Goal: Task Accomplishment & Management: Use online tool/utility

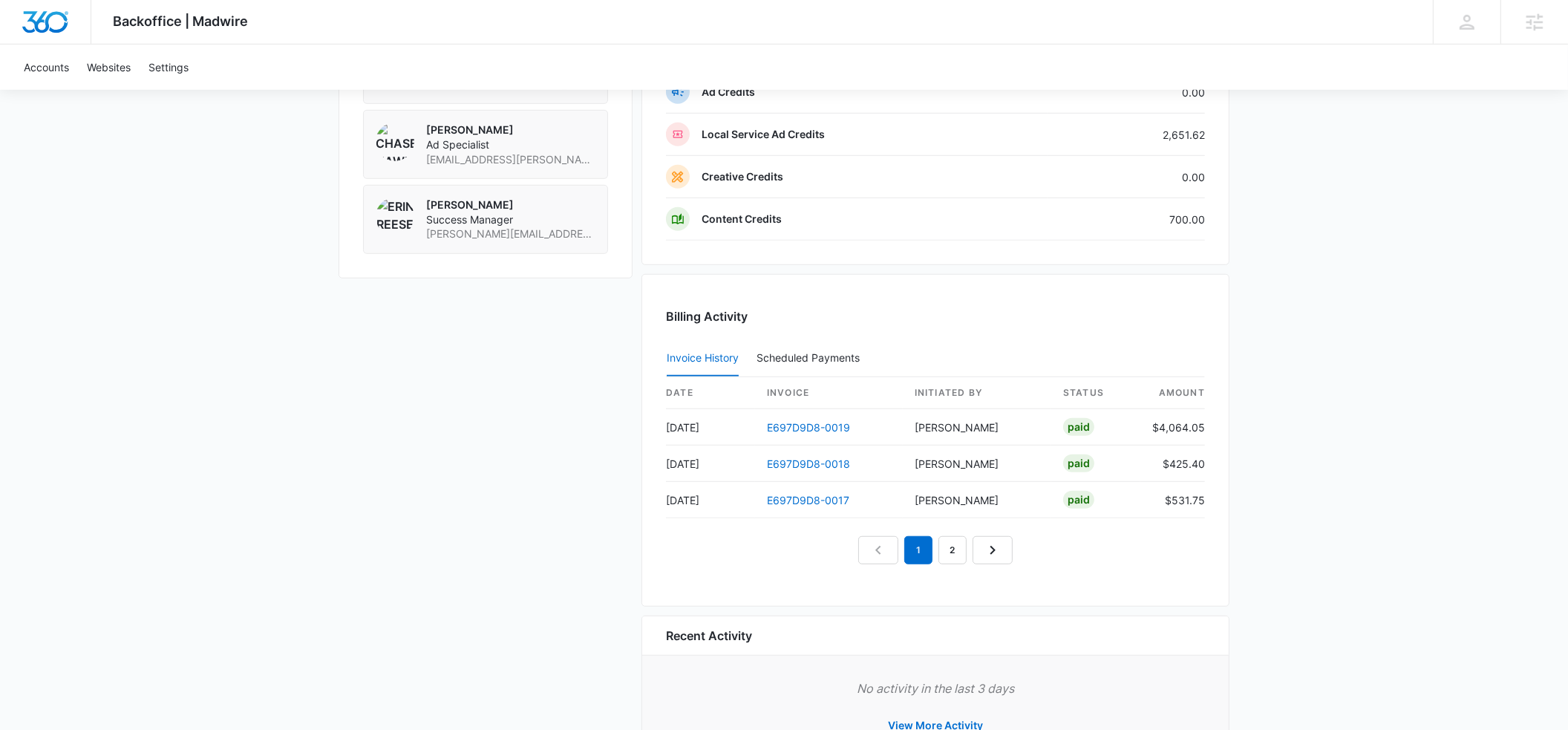
scroll to position [1295, 0]
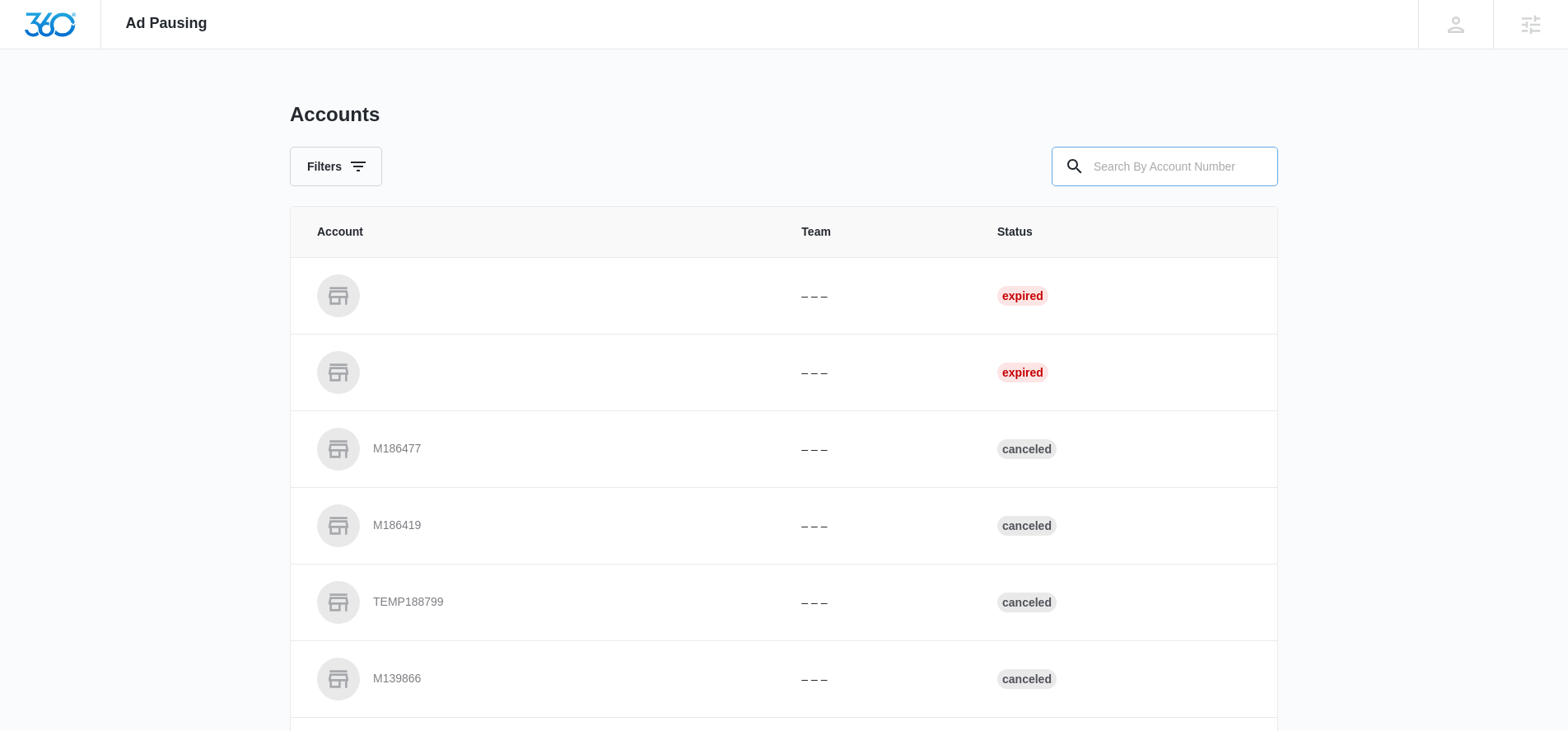
click at [1104, 172] on input "text" at bounding box center [1165, 166] width 227 height 39
type input "M321974"
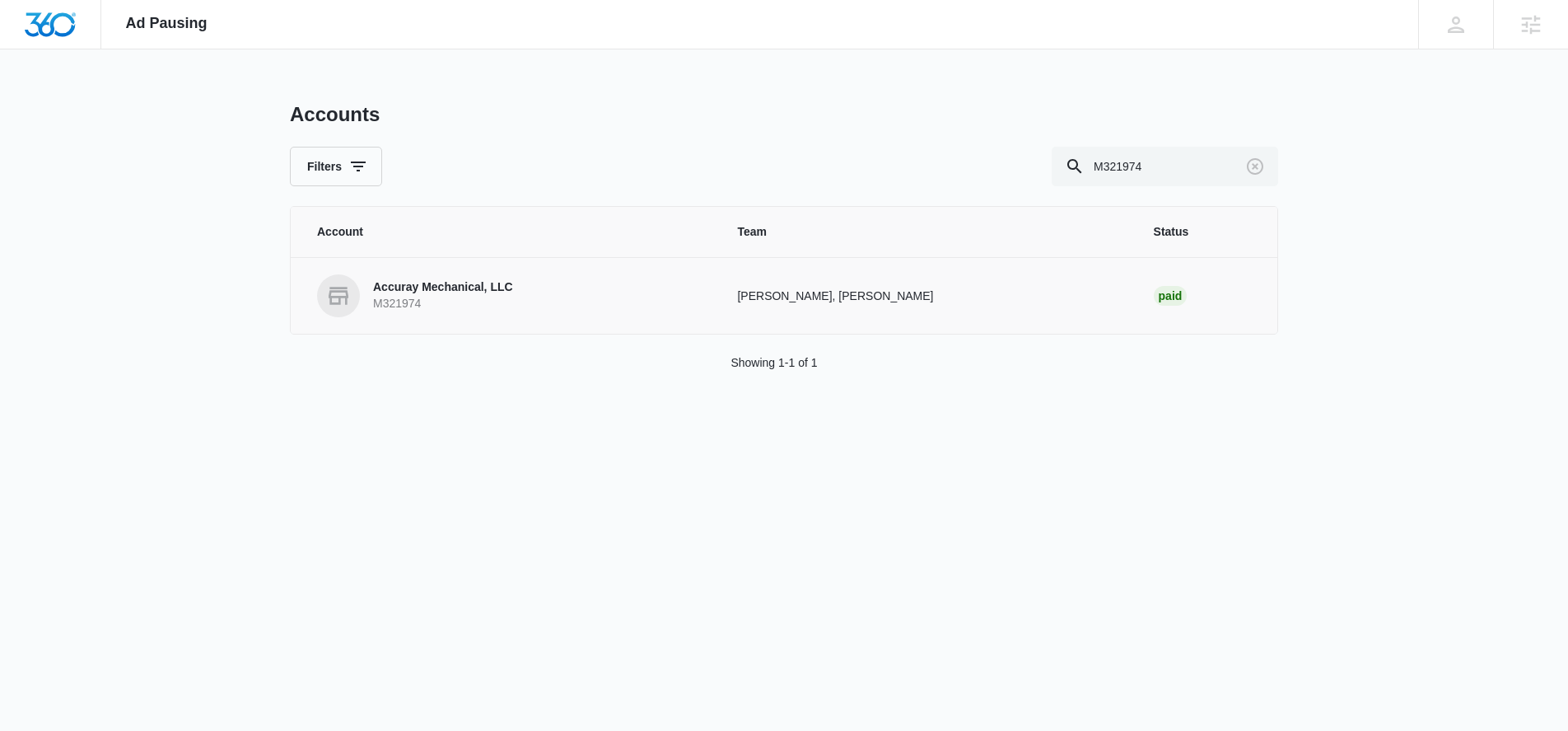
click at [493, 284] on p "Accuray Mechanical, LLC" at bounding box center [442, 288] width 140 height 17
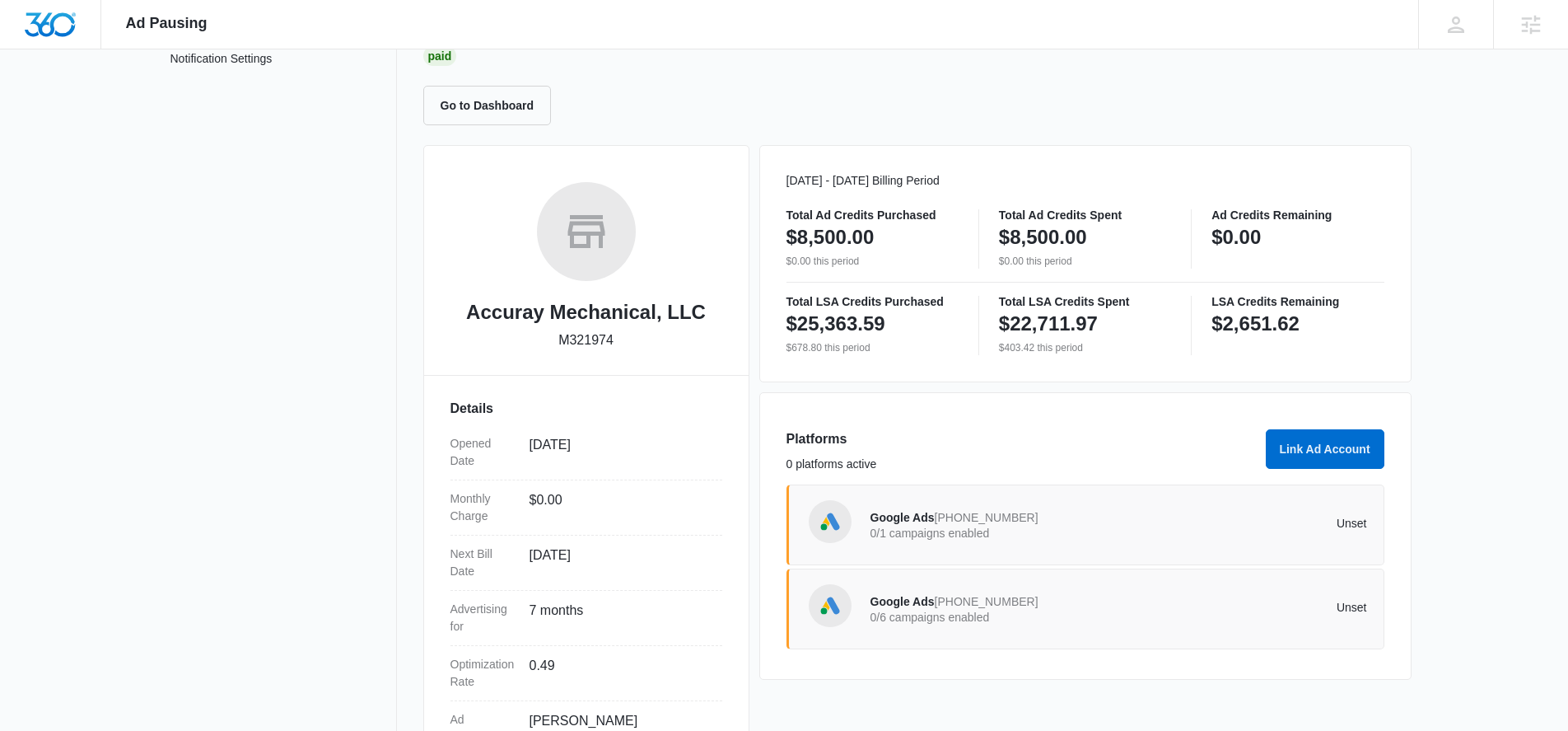
scroll to position [261, 0]
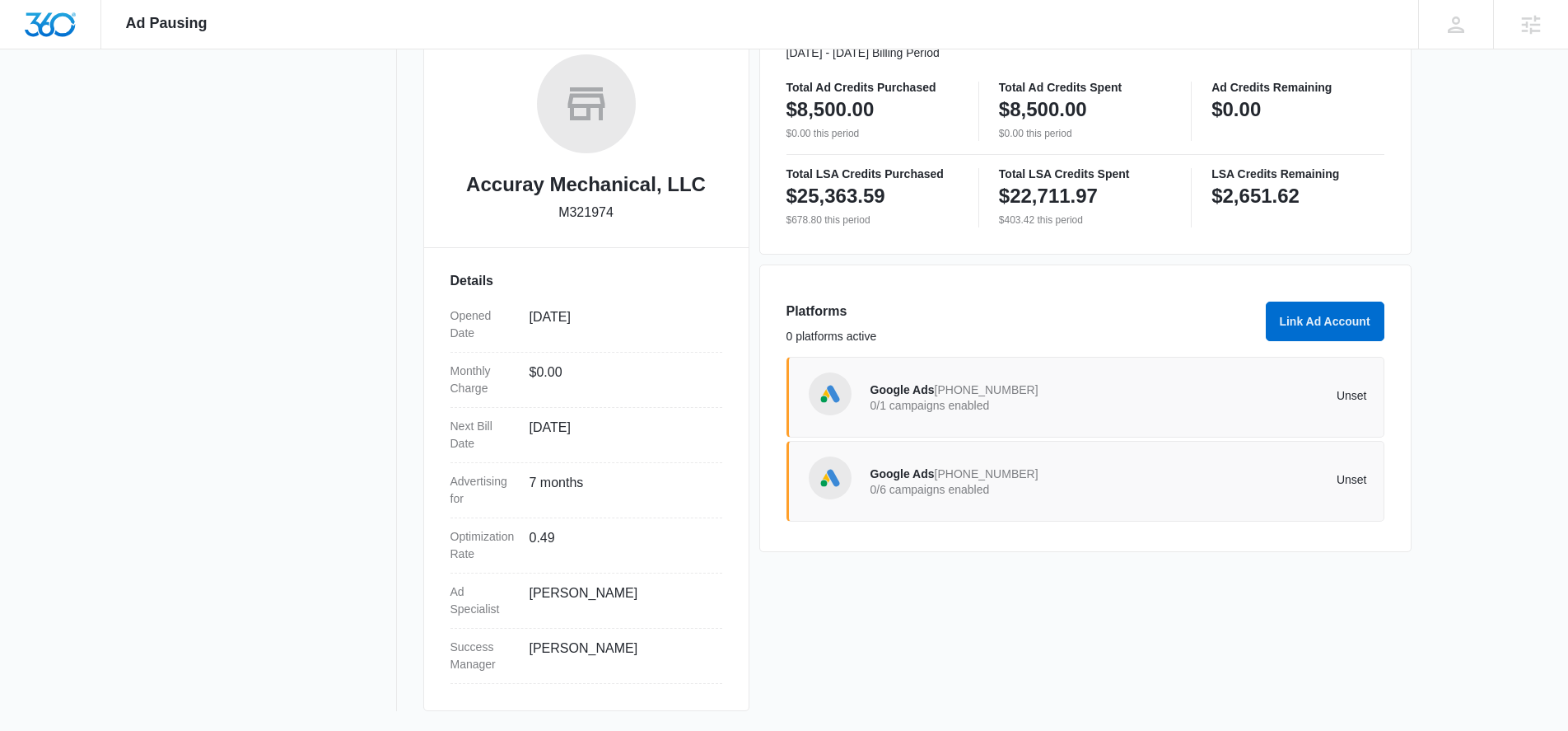
click at [1157, 390] on p "Unset" at bounding box center [1243, 395] width 248 height 11
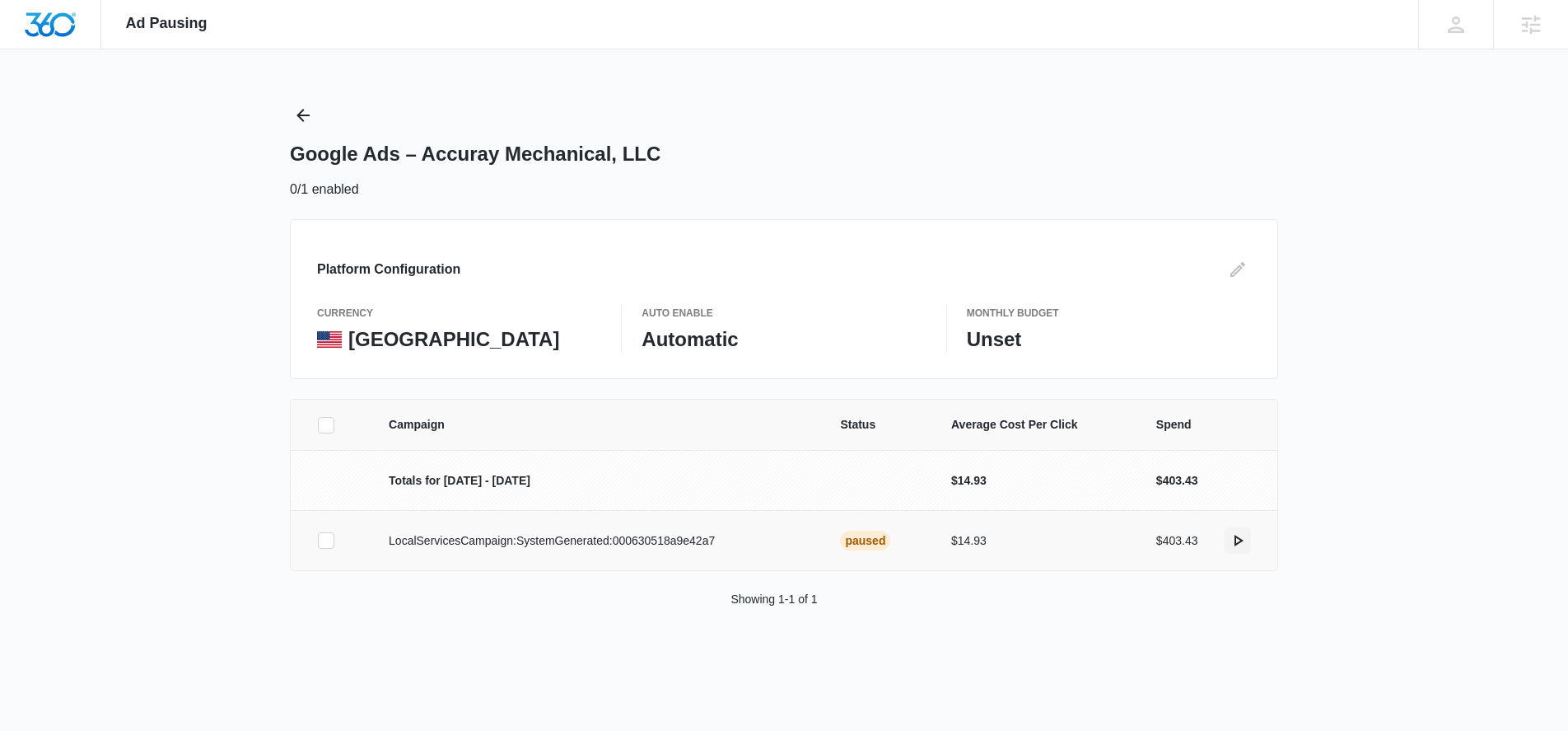
click at [1234, 540] on icon "actions.activate" at bounding box center [1237, 540] width 20 height 20
